Goal: Task Accomplishment & Management: Manage account settings

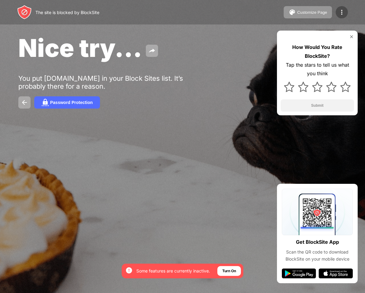
click at [344, 13] on img at bounding box center [341, 12] width 7 height 7
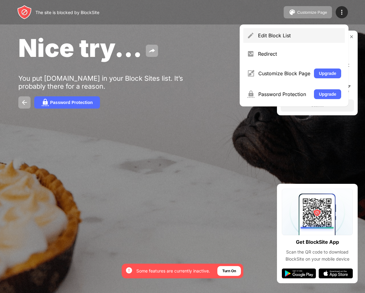
click at [296, 34] on div "Edit Block List" at bounding box center [299, 35] width 83 height 6
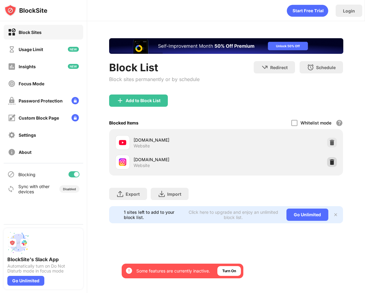
click at [333, 164] on img at bounding box center [332, 162] width 6 height 6
